Goal: Information Seeking & Learning: Learn about a topic

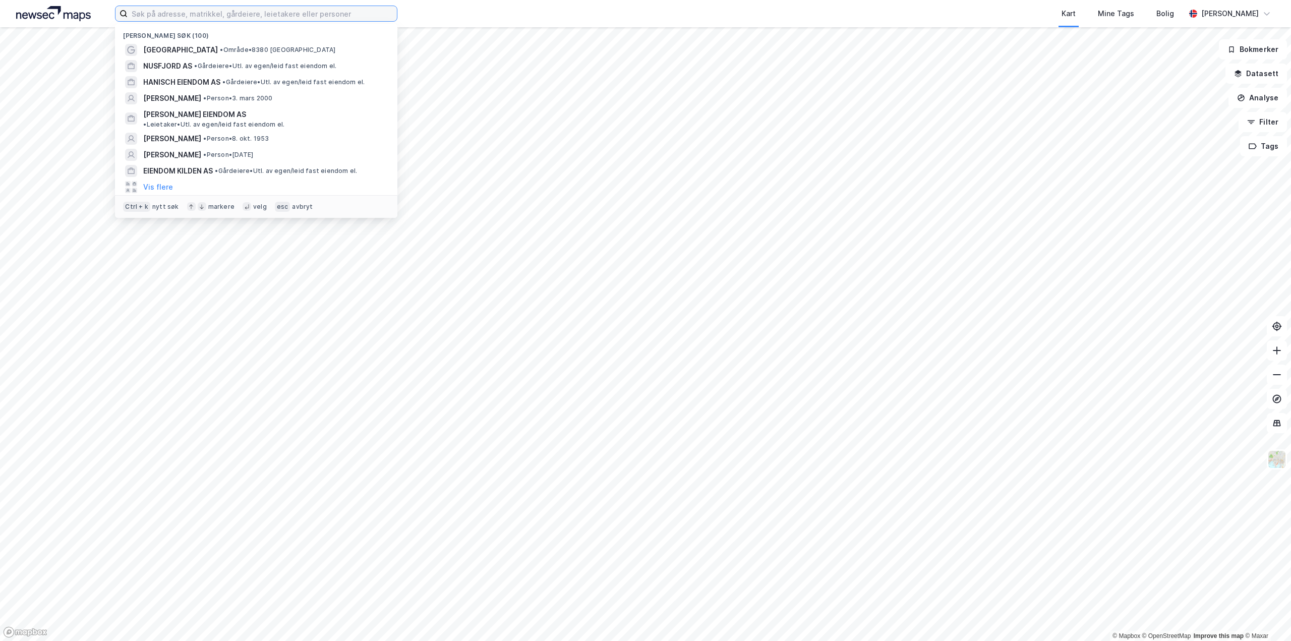
click at [236, 19] on input at bounding box center [262, 13] width 269 height 15
paste input "[STREET_ADDRESS]"
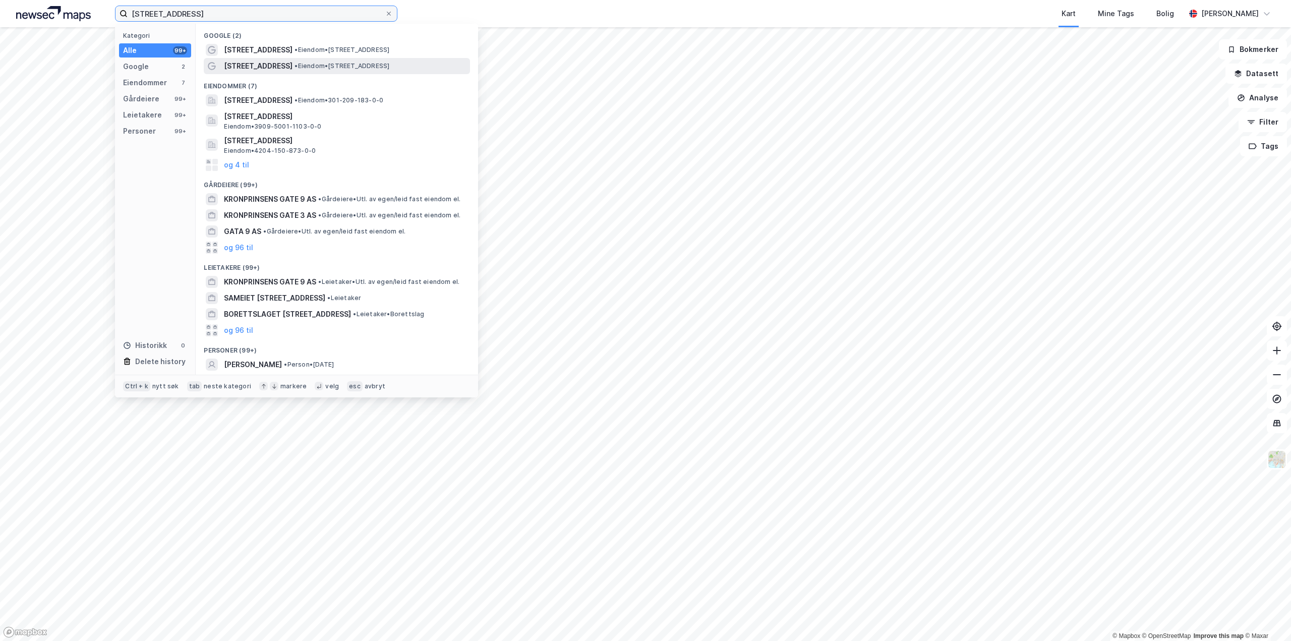
type input "[STREET_ADDRESS]"
click at [312, 63] on span "• Eiendom • [STREET_ADDRESS]" at bounding box center [342, 66] width 95 height 8
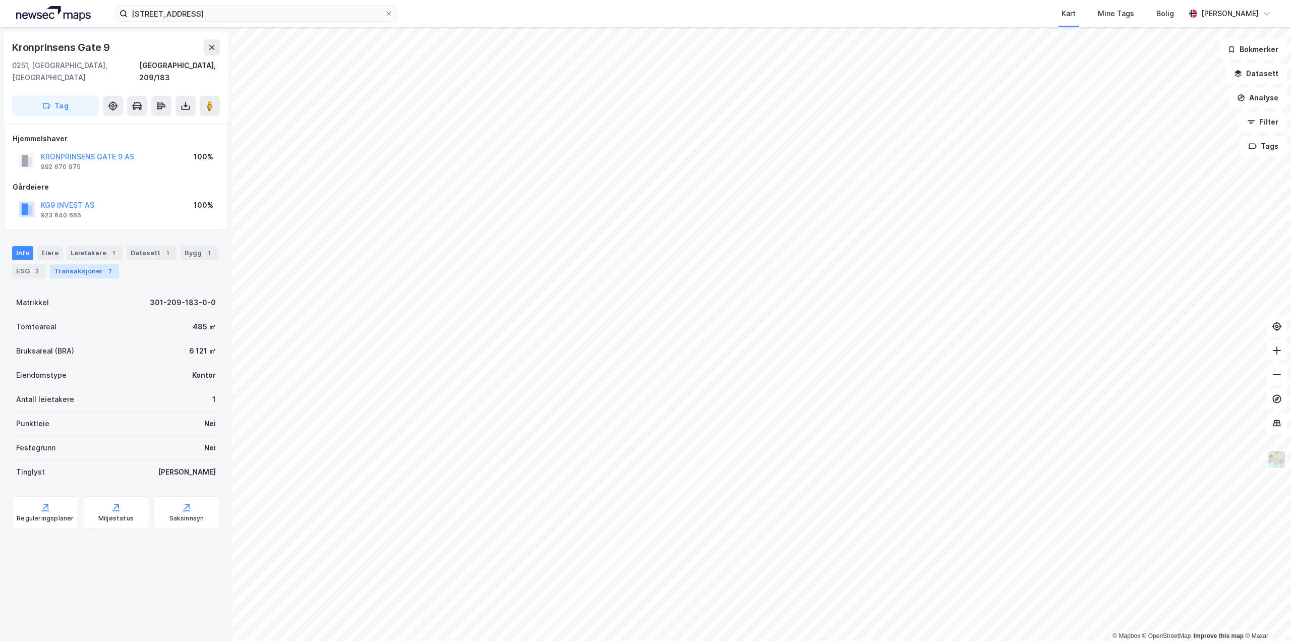
click at [85, 264] on div "Transaksjoner 7" at bounding box center [84, 271] width 69 height 14
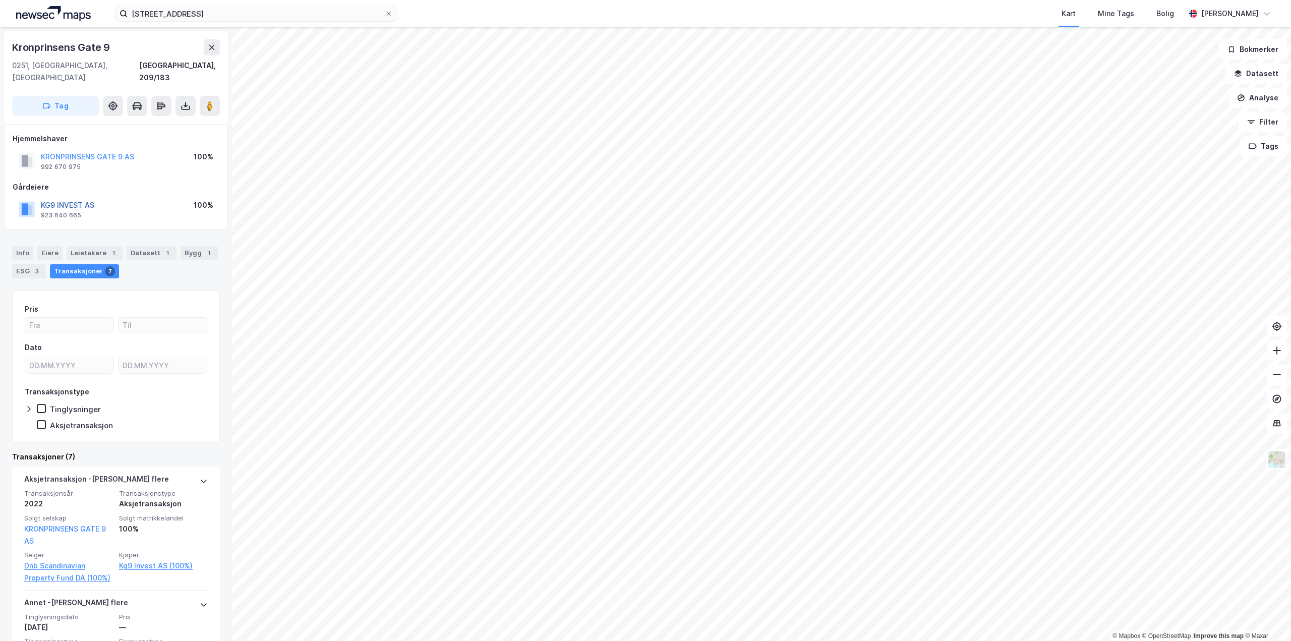
click at [0, 0] on button "KG9 INVEST AS" at bounding box center [0, 0] width 0 height 0
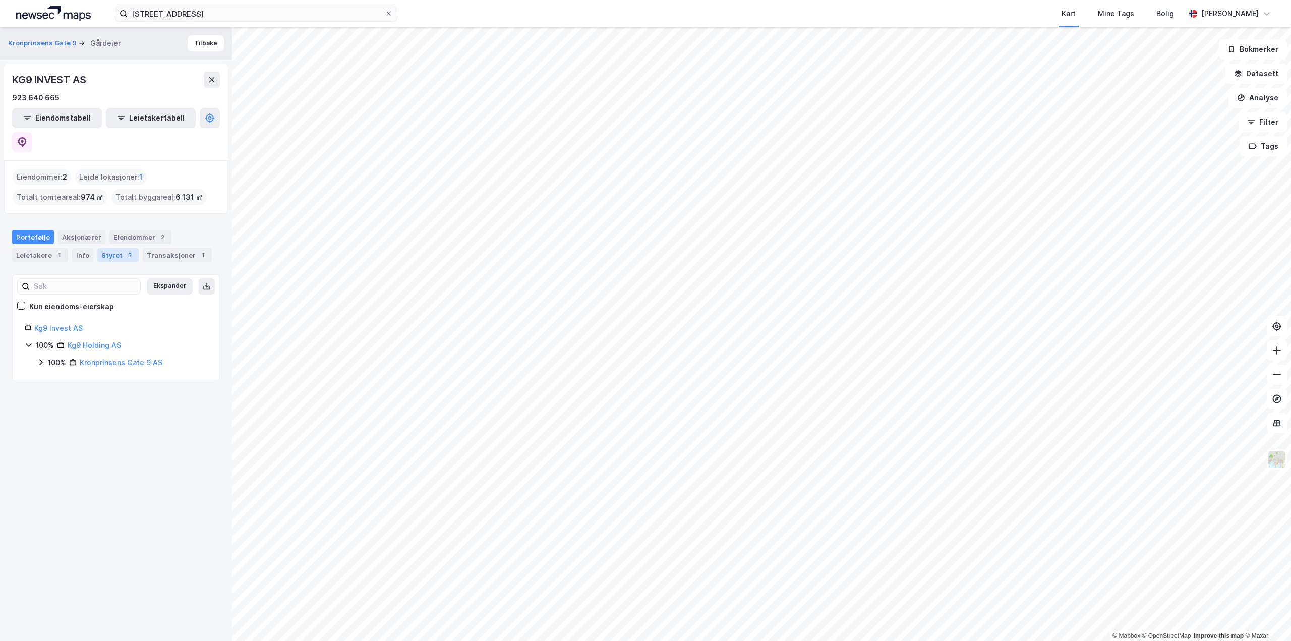
click at [115, 248] on div "Styret 5" at bounding box center [117, 255] width 41 height 14
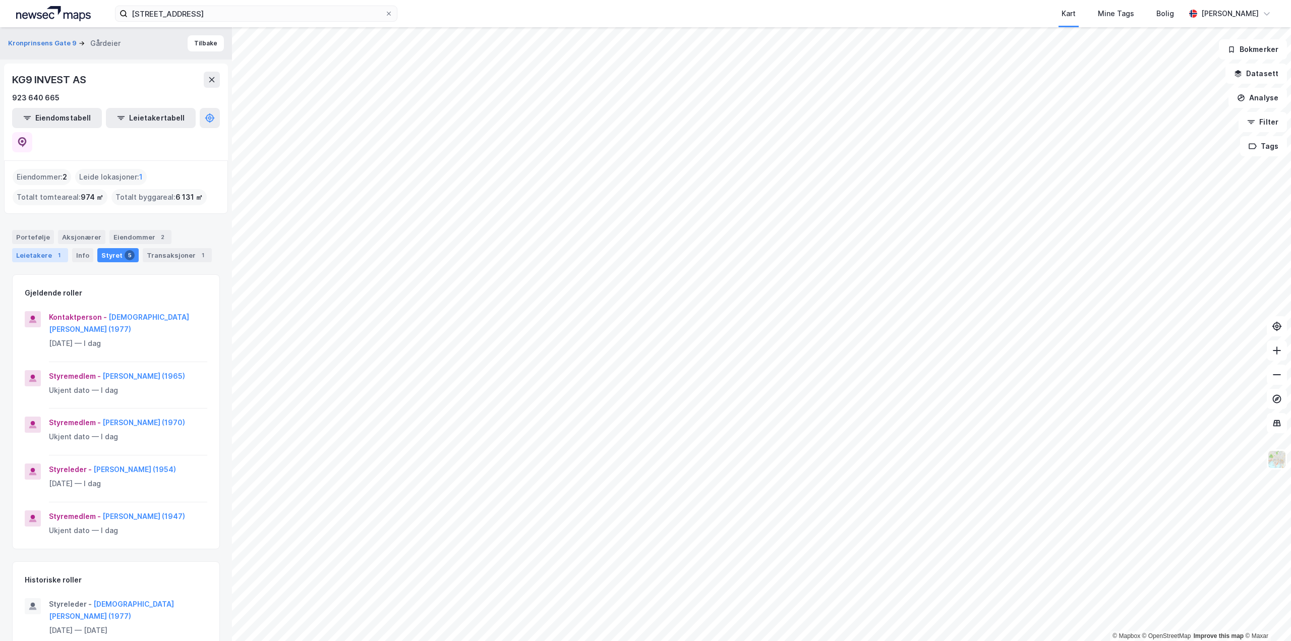
click at [36, 248] on div "Leietakere 1" at bounding box center [40, 255] width 56 height 14
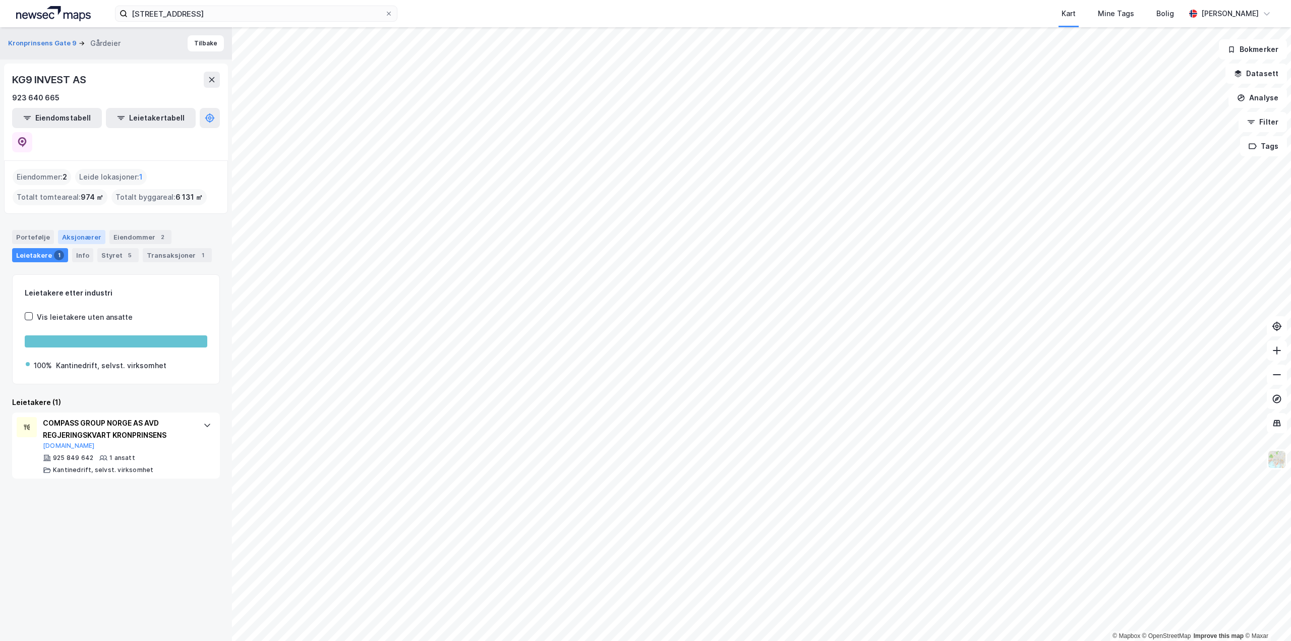
click at [81, 230] on div "Aksjonærer" at bounding box center [81, 237] width 47 height 14
